Goal: Transaction & Acquisition: Download file/media

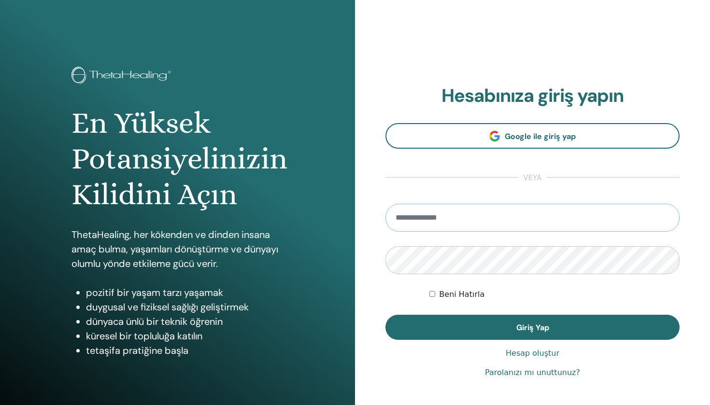
type input "**********"
click at [532, 328] on button "Giriş Yap" at bounding box center [533, 327] width 294 height 25
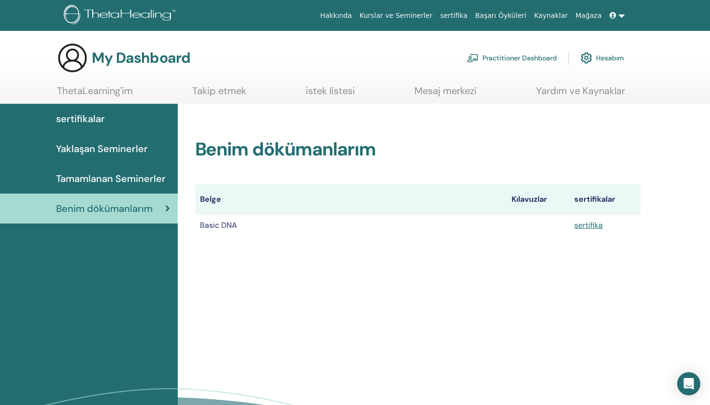
click at [588, 226] on link "sertifika" at bounding box center [588, 225] width 29 height 10
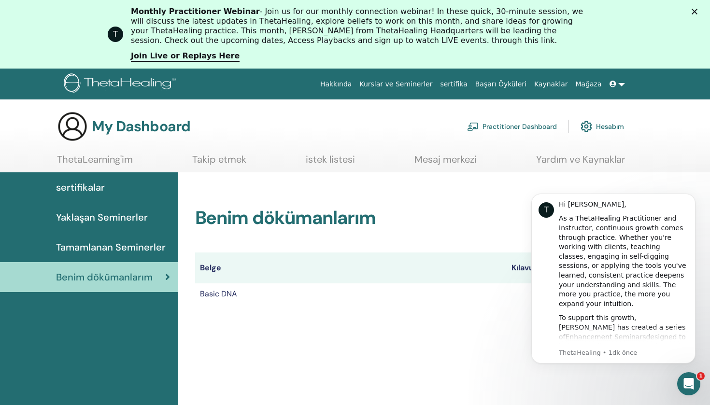
click at [409, 318] on div "Benim dökümanlarım Belge Kılavuzlar sertifikalar Basic DNA sertifika" at bounding box center [444, 362] width 533 height 381
click at [630, 176] on div "Benim dökümanlarım Belge Kılavuzlar sertifikalar Basic DNA sertifika" at bounding box center [418, 244] width 469 height 144
drag, startPoint x: 411, startPoint y: 326, endPoint x: 416, endPoint y: 274, distance: 51.4
click at [416, 274] on div "Benim dökümanlarım Belge Kılavuzlar sertifikalar Basic DNA sertifika" at bounding box center [444, 362] width 533 height 381
click at [694, 11] on polygon "Kapat" at bounding box center [695, 12] width 6 height 6
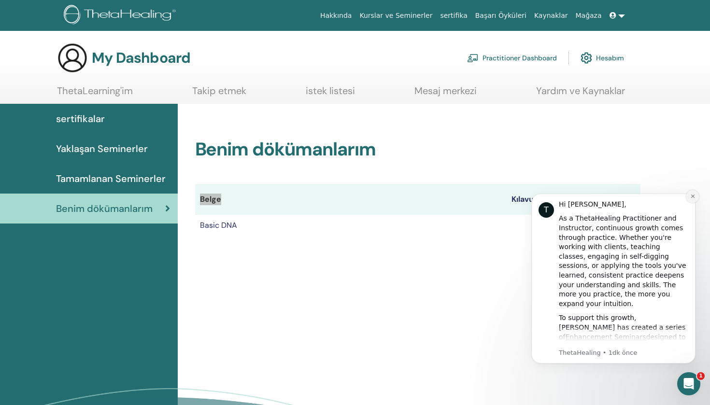
click at [694, 196] on icon "Dismiss notification" at bounding box center [692, 196] width 5 height 5
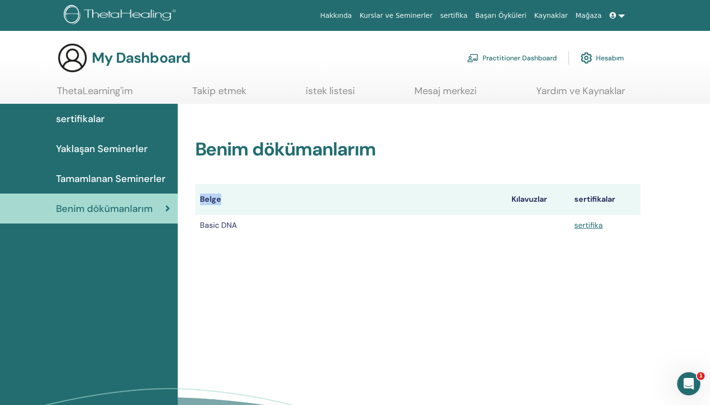
click at [592, 226] on link "sertifika" at bounding box center [588, 225] width 29 height 10
